Goal: Task Accomplishment & Management: Manage account settings

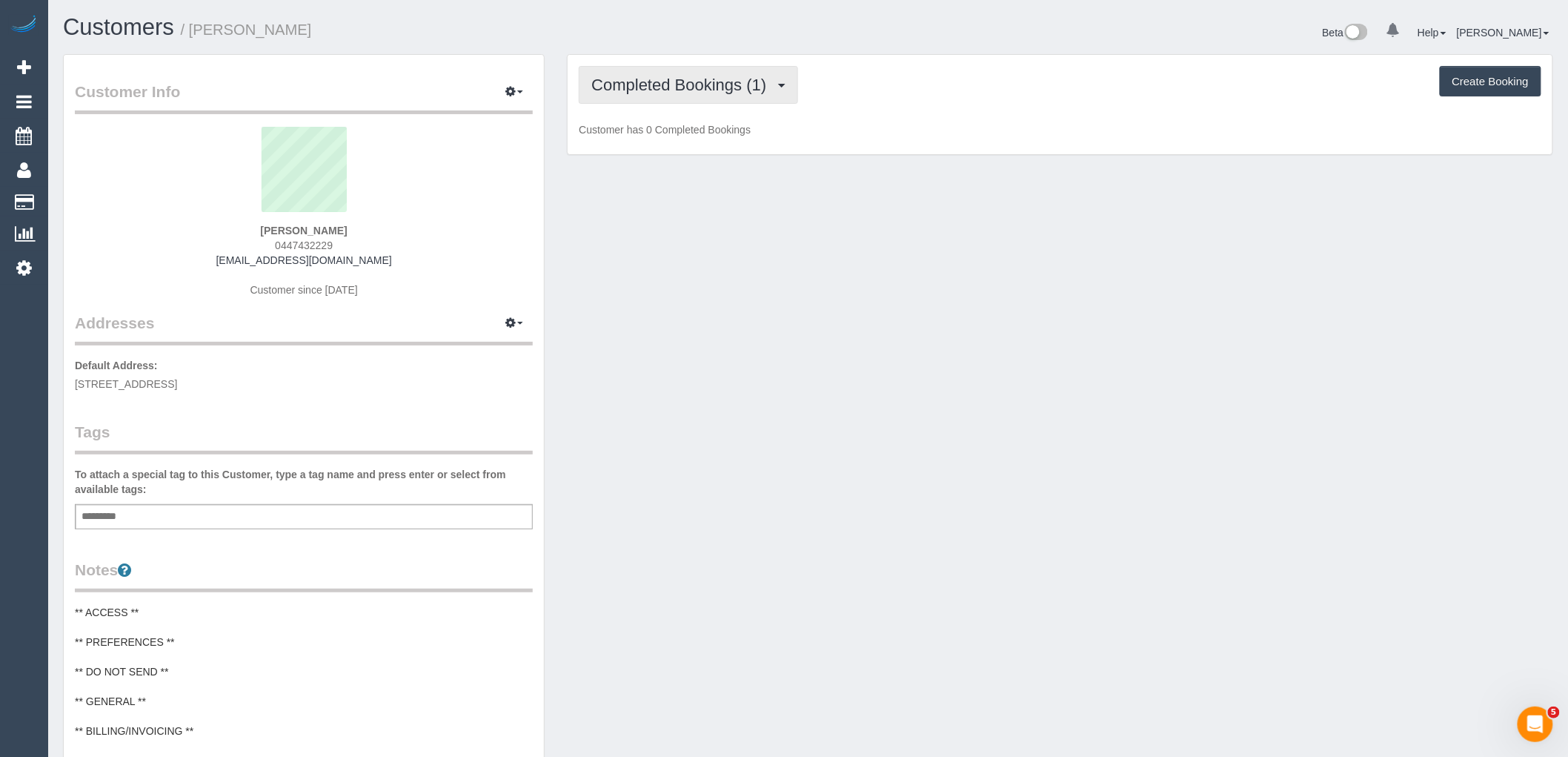
click at [735, 84] on span "Completed Bookings (1)" at bounding box center [683, 85] width 182 height 19
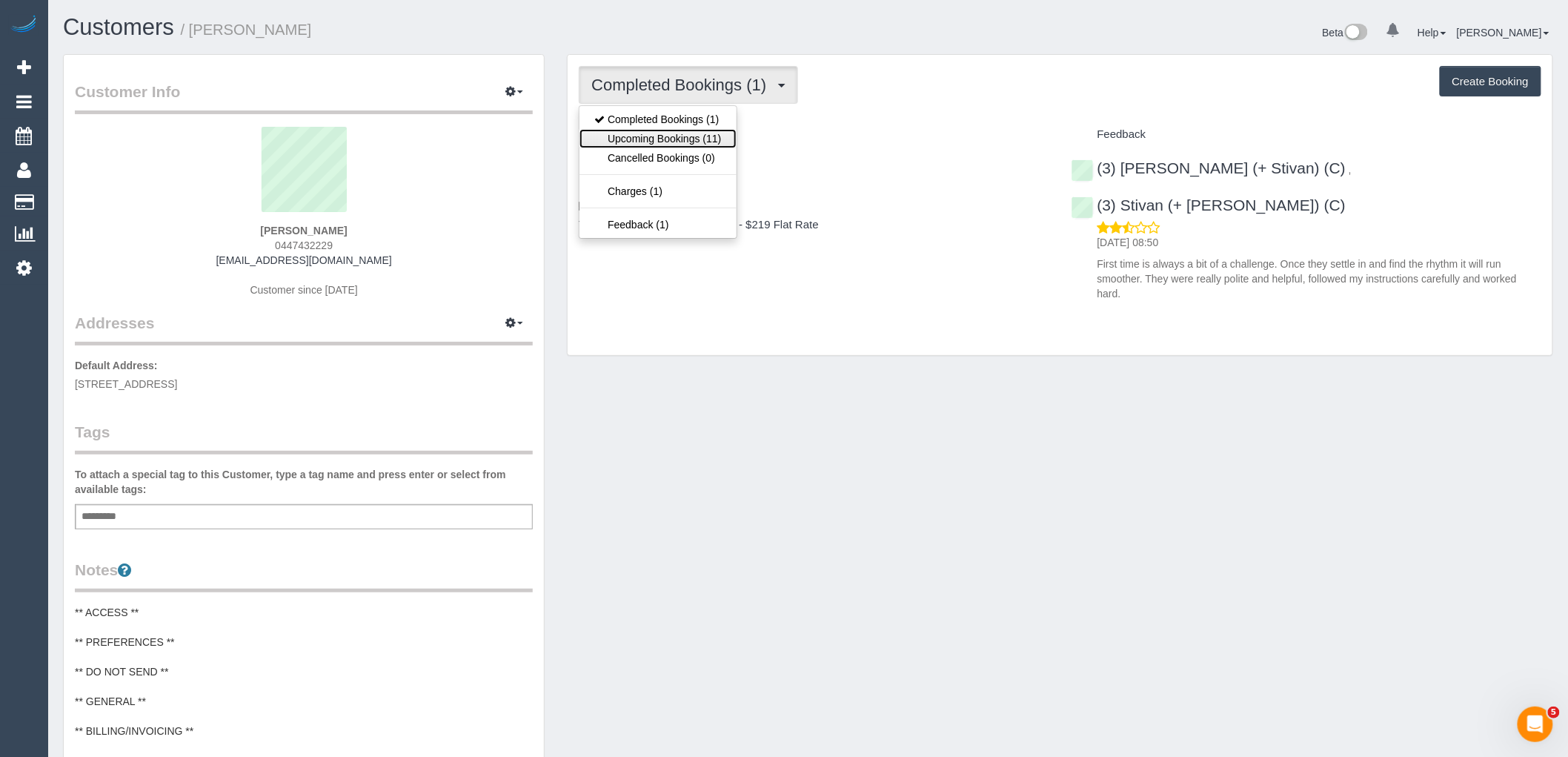
click at [698, 139] on link "Upcoming Bookings (11)" at bounding box center [657, 138] width 156 height 19
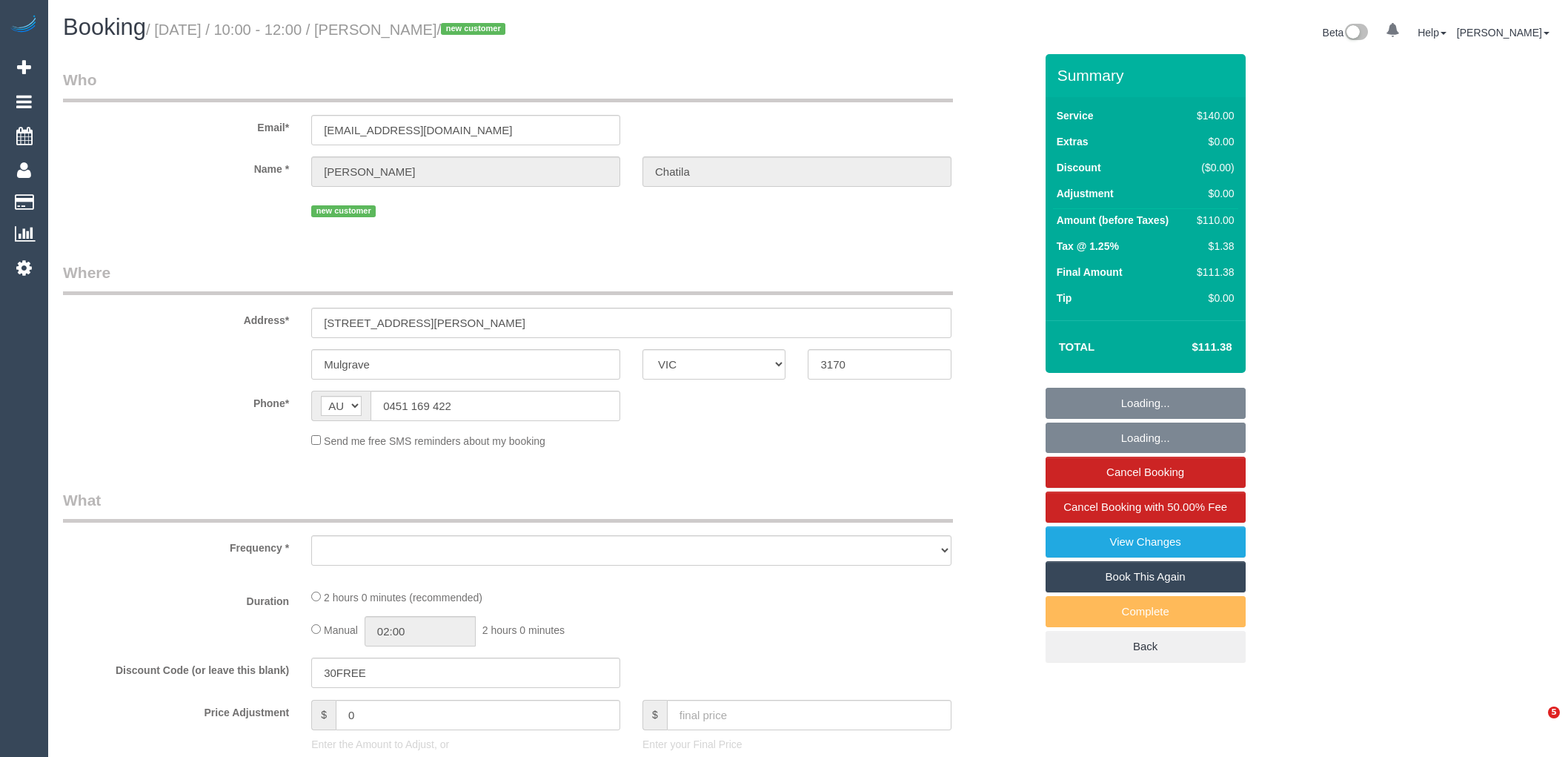
select select "VIC"
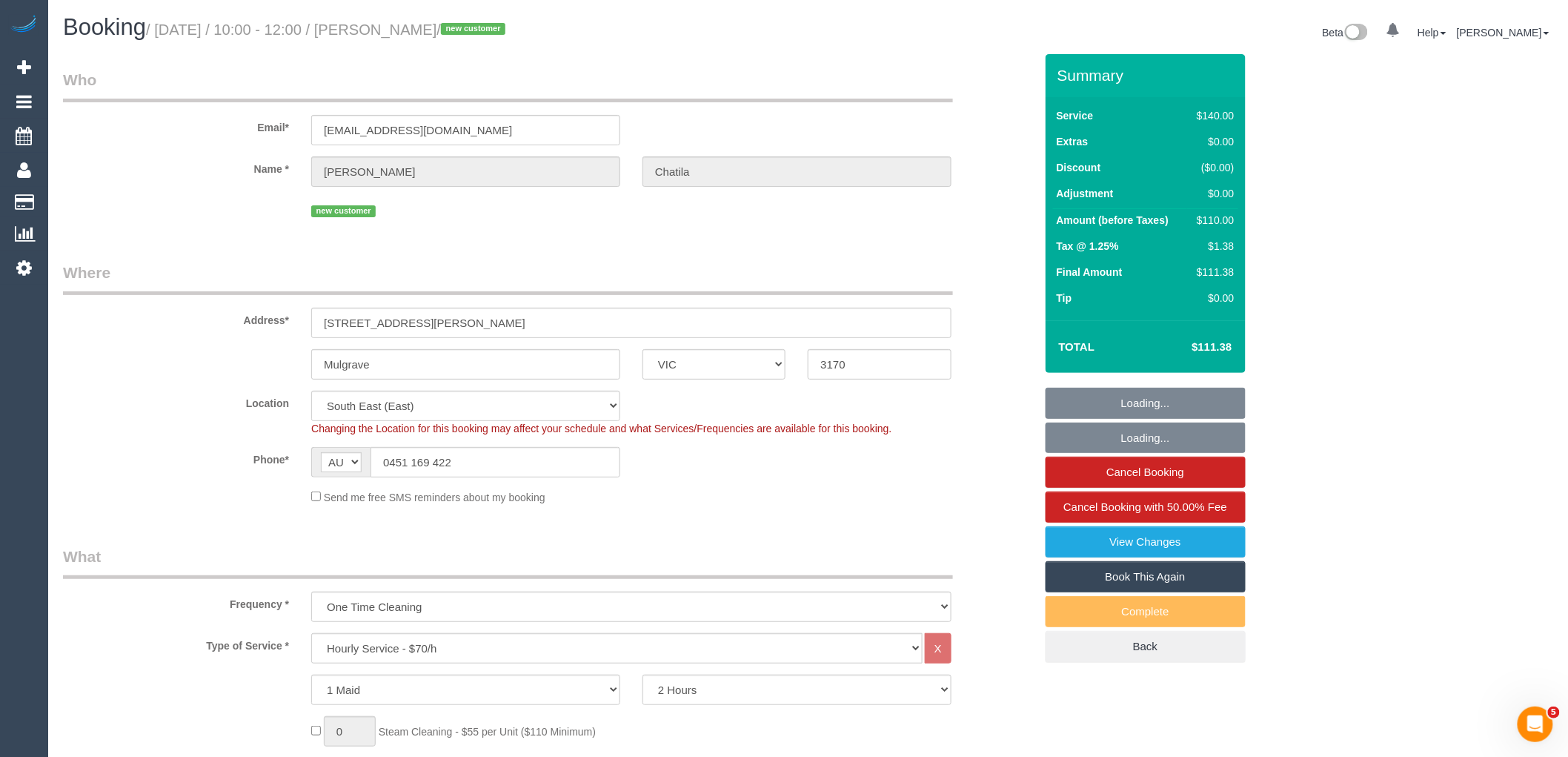
select select "object:2837"
select select "string:stripe-pm_1S5gyJ2GScqysDRVJ1B5hCl0"
select select "number:28"
select select "number:14"
select select "number:18"
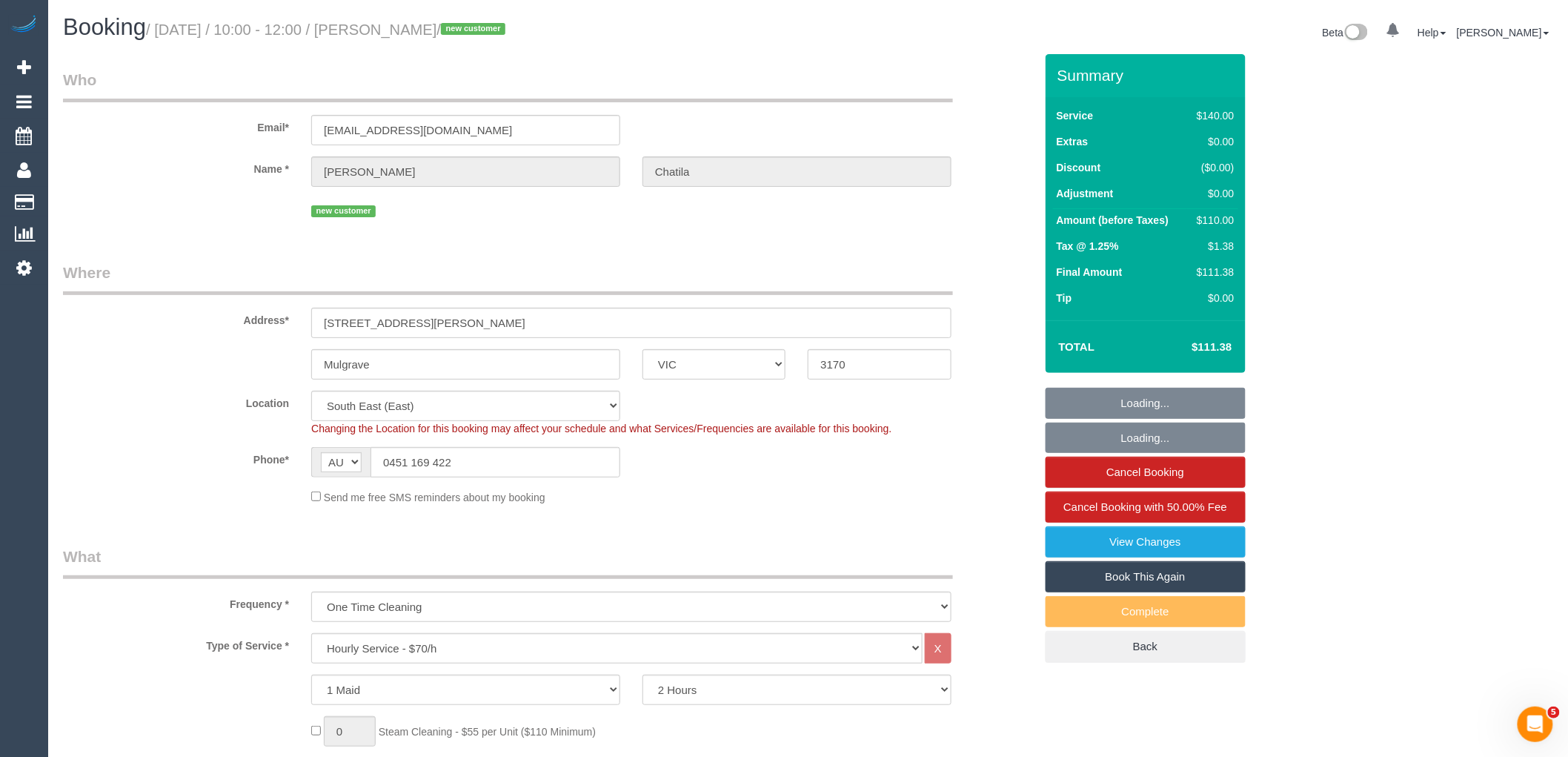
select select "number:22"
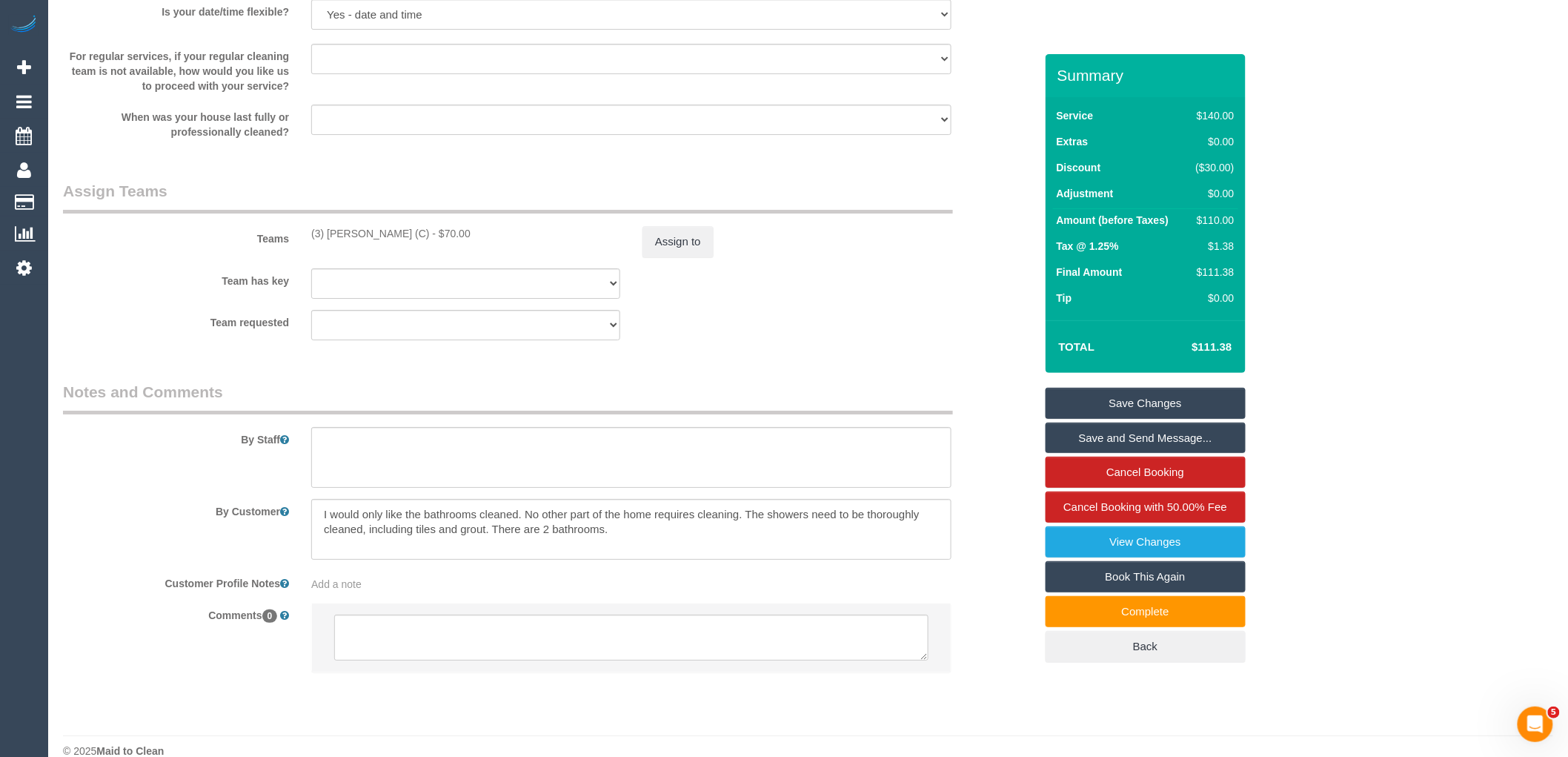
scroll to position [2131, 0]
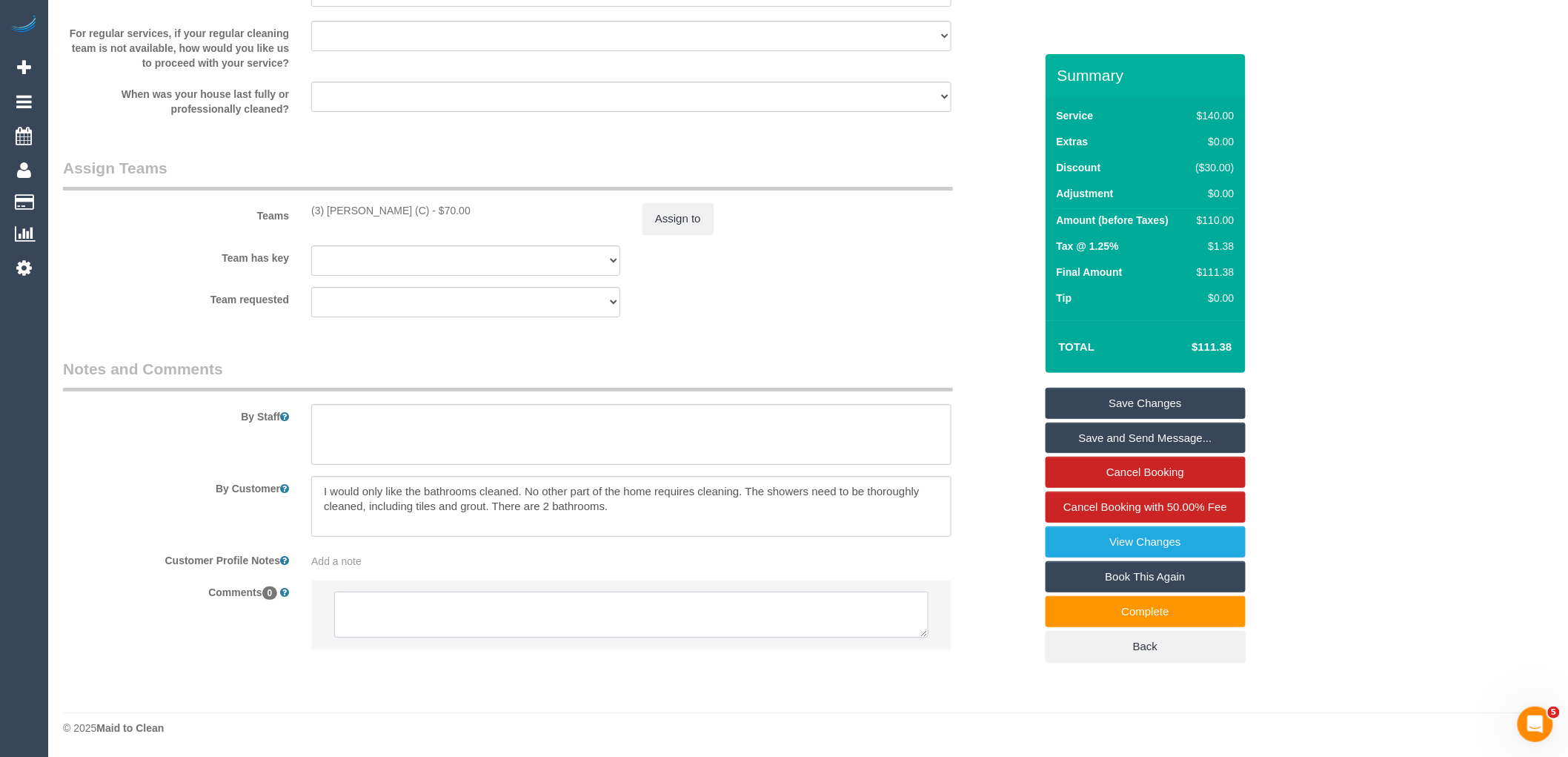
click at [391, 615] on textarea at bounding box center [631, 614] width 595 height 46
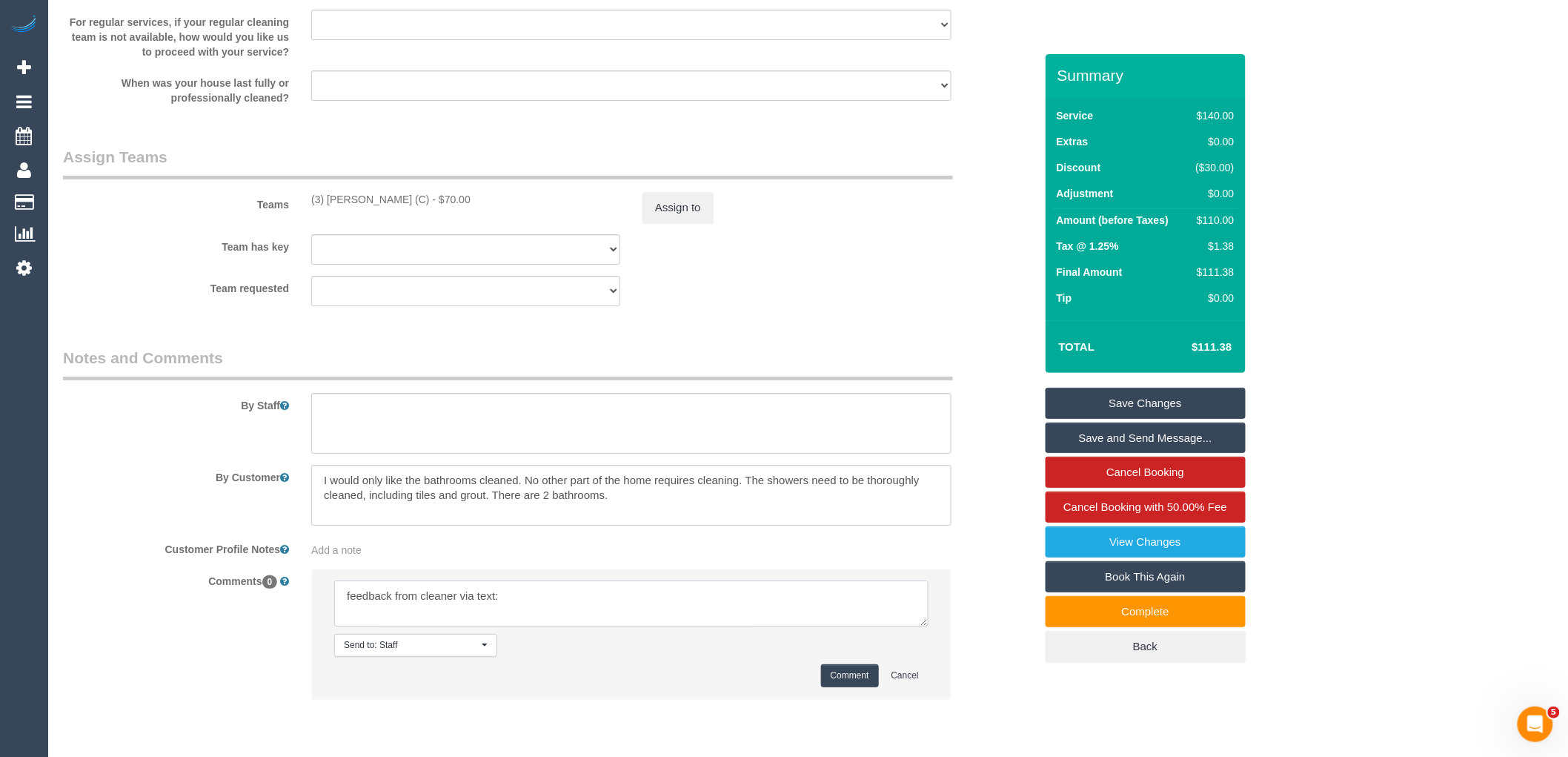
paste textarea "So I have completed the two bathrooms as mentioned in their description. But I …"
type textarea "feedback from cleaner via text: So I have completed the two bathrooms as mentio…"
click at [852, 687] on button "Comment" at bounding box center [850, 676] width 58 height 23
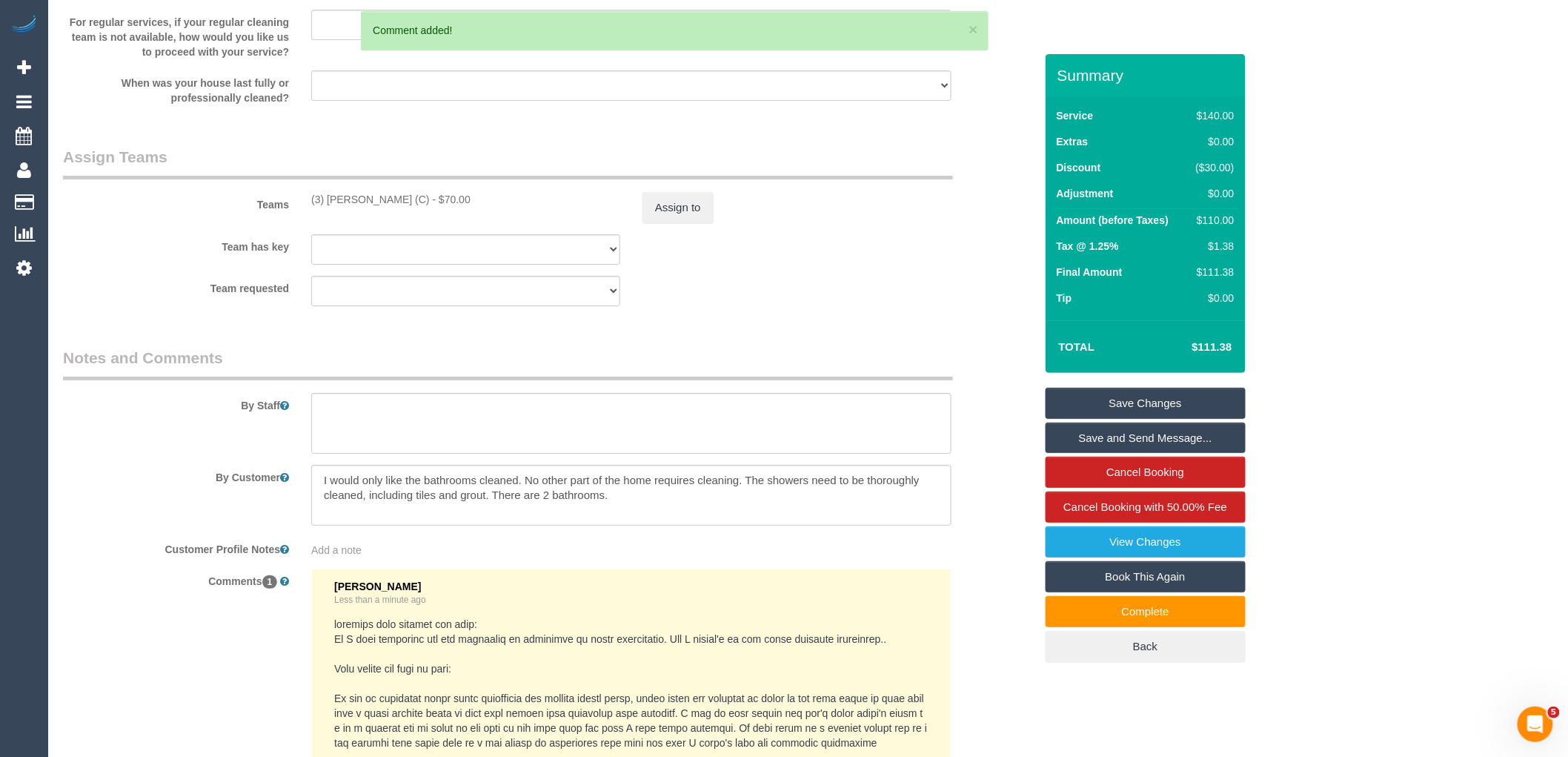
scroll to position [2494, 0]
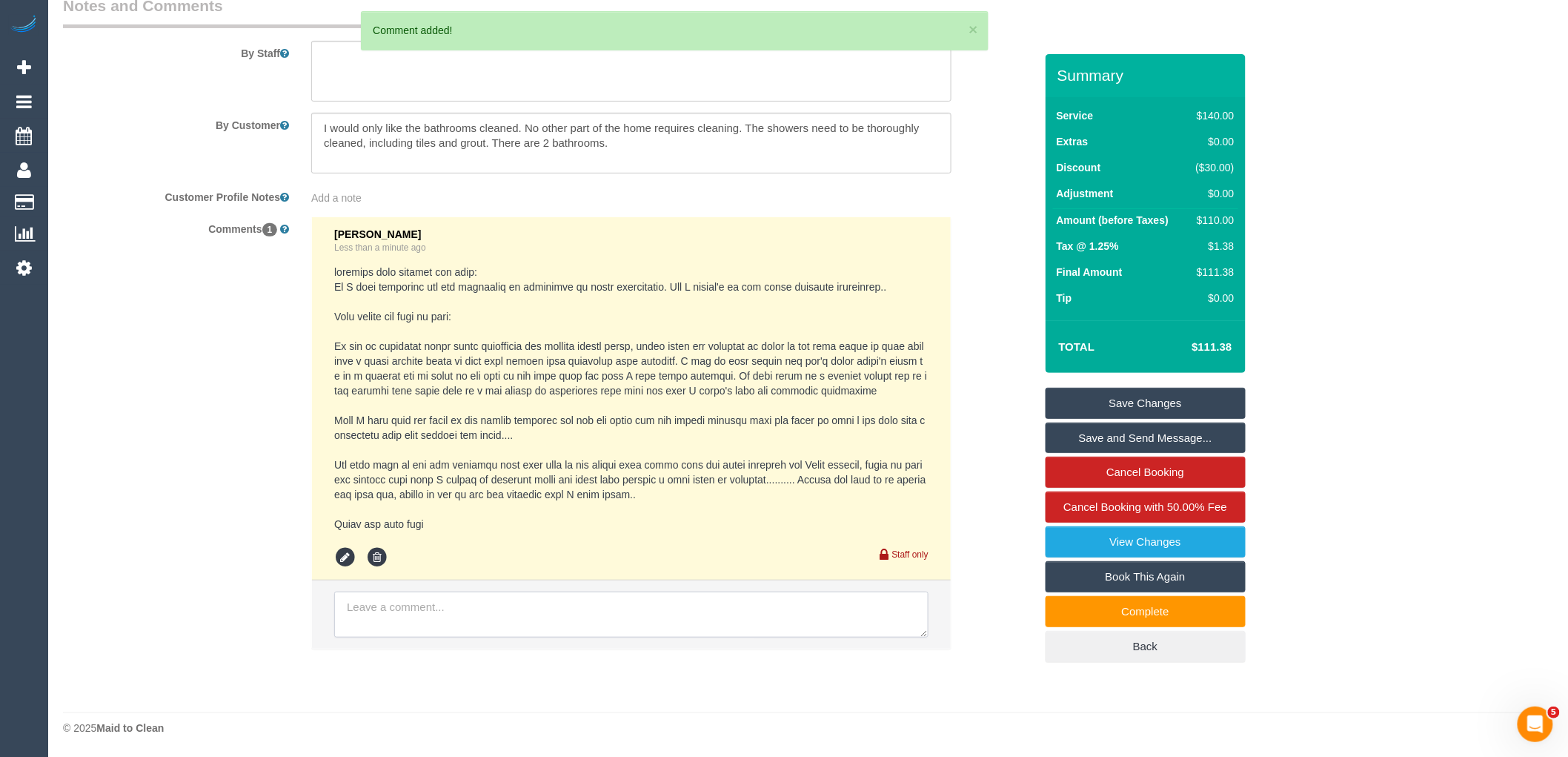
click at [454, 621] on textarea at bounding box center [631, 614] width 595 height 46
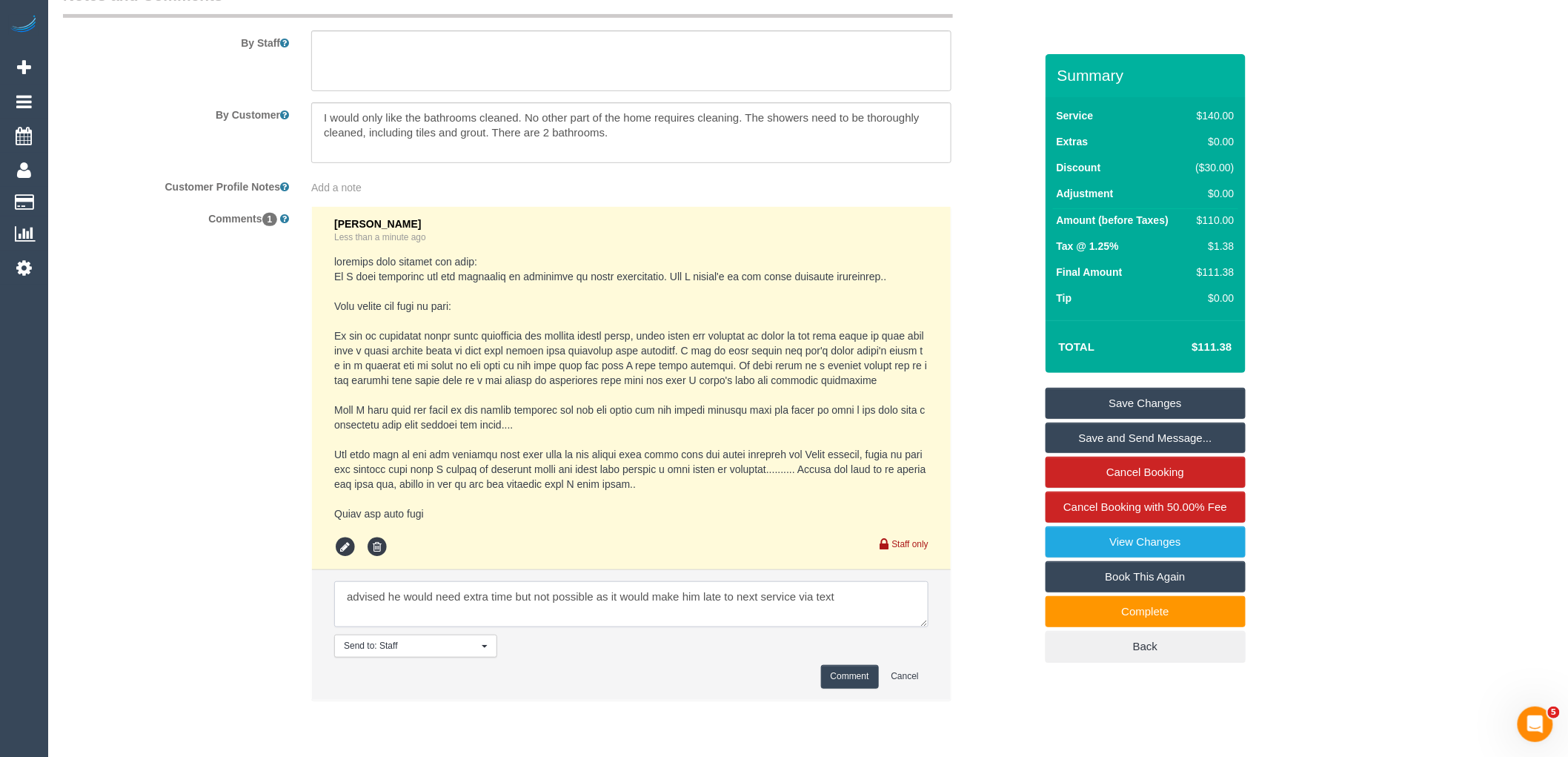
type textarea "advised he would need extra time but not possible as it would make him late to …"
click at [871, 686] on button "Comment" at bounding box center [850, 677] width 58 height 23
